Goal: Navigation & Orientation: Find specific page/section

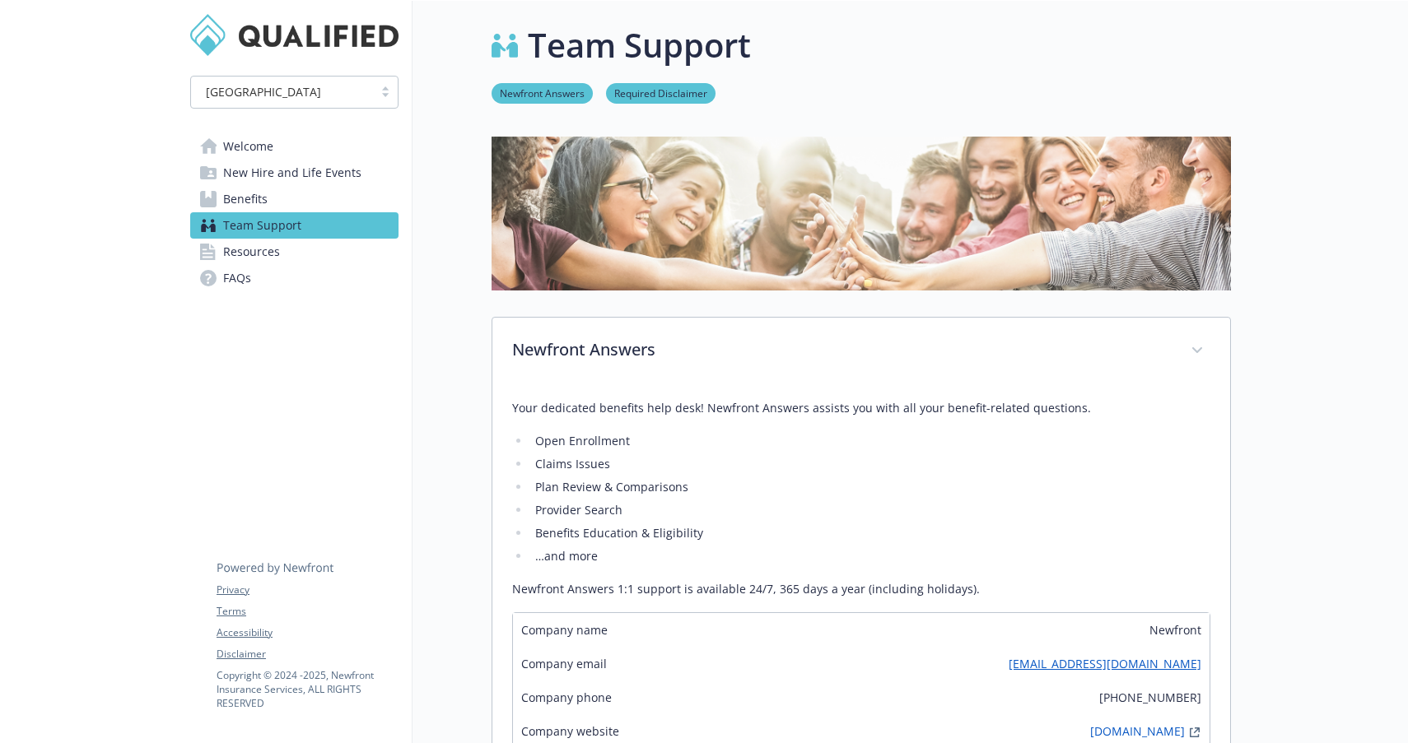
scroll to position [99, 0]
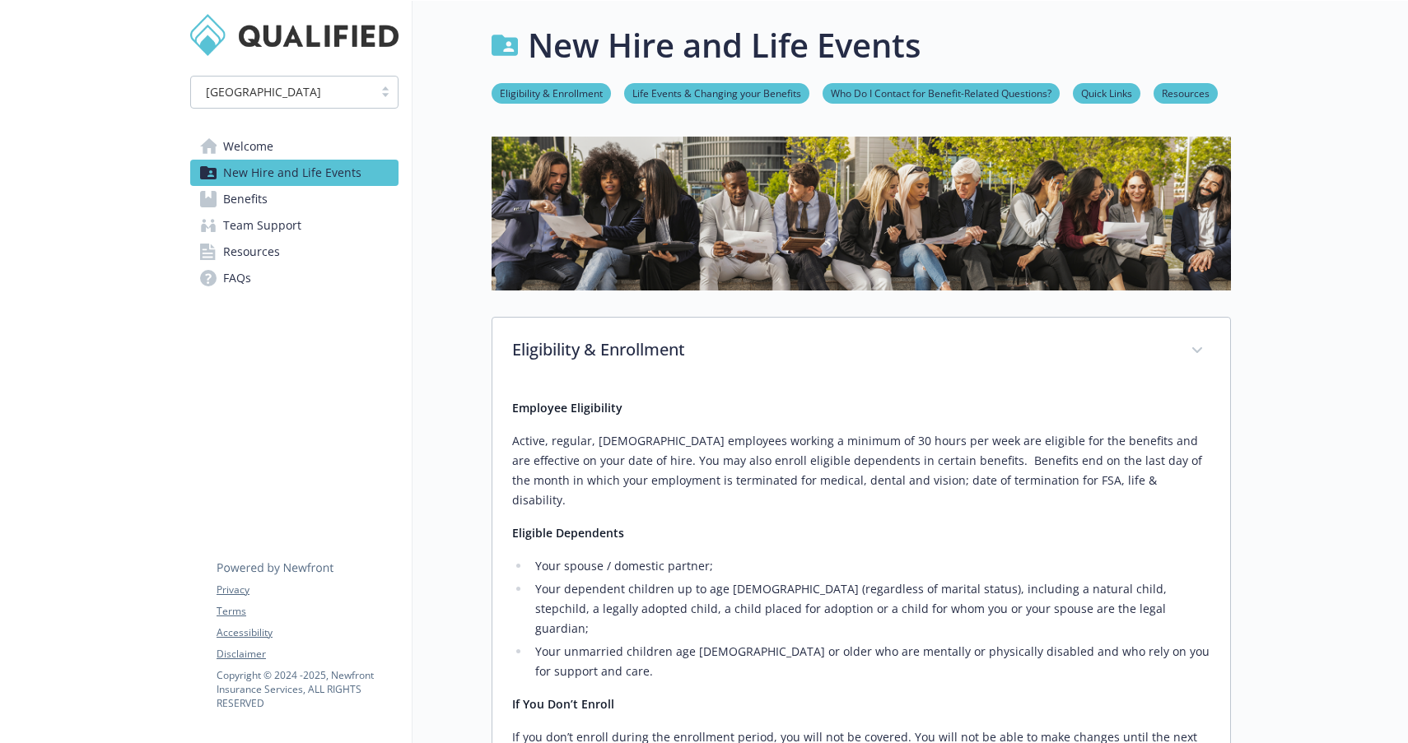
scroll to position [833, 0]
